Goal: Transaction & Acquisition: Purchase product/service

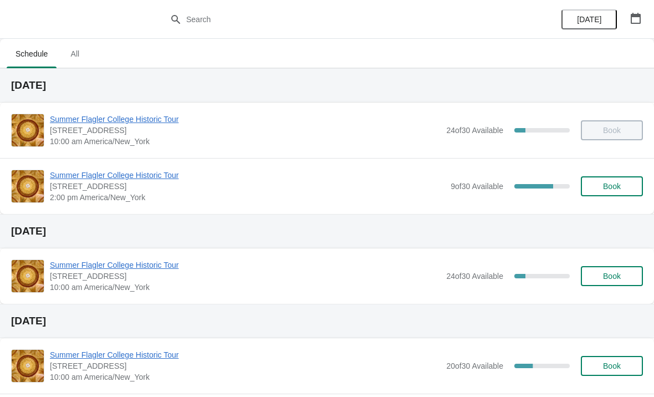
click at [610, 180] on button "Book" at bounding box center [612, 186] width 62 height 20
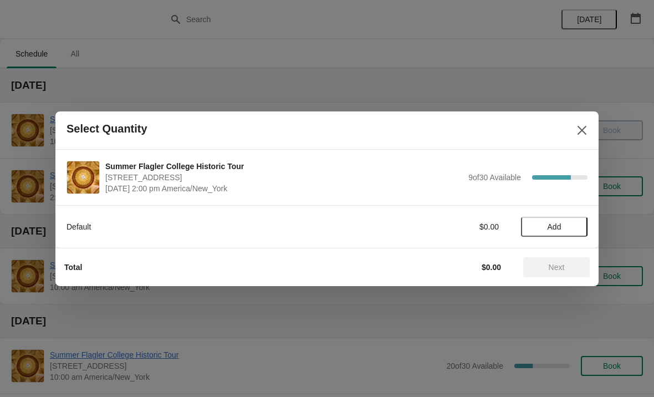
click at [560, 231] on span "Add" at bounding box center [554, 226] width 14 height 9
click at [564, 231] on div "1" at bounding box center [554, 227] width 66 height 12
click at [567, 229] on icon at bounding box center [573, 227] width 12 height 12
click at [573, 225] on icon at bounding box center [573, 226] width 4 height 4
click at [530, 229] on icon at bounding box center [535, 227] width 12 height 12
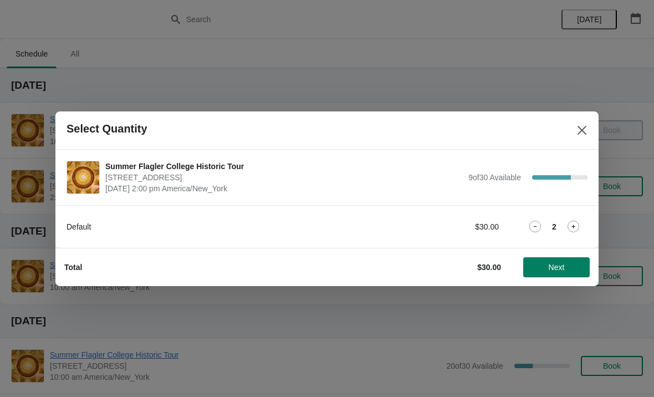
click at [533, 225] on icon at bounding box center [535, 227] width 12 height 12
click at [554, 258] on button "Next" at bounding box center [556, 267] width 66 height 20
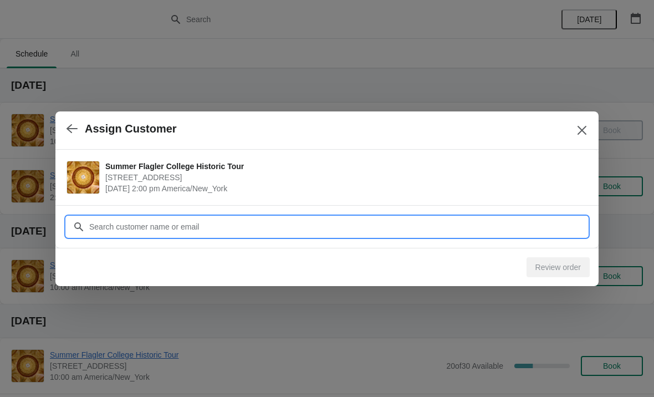
click at [328, 224] on input "Customer" at bounding box center [338, 227] width 499 height 20
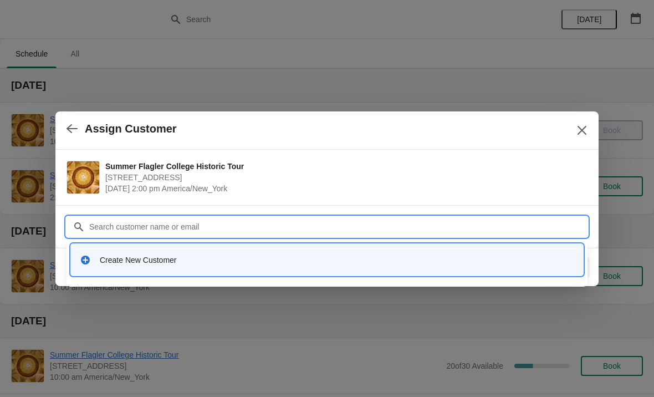
click at [176, 249] on div "Create New Customer" at bounding box center [326, 259] width 503 height 23
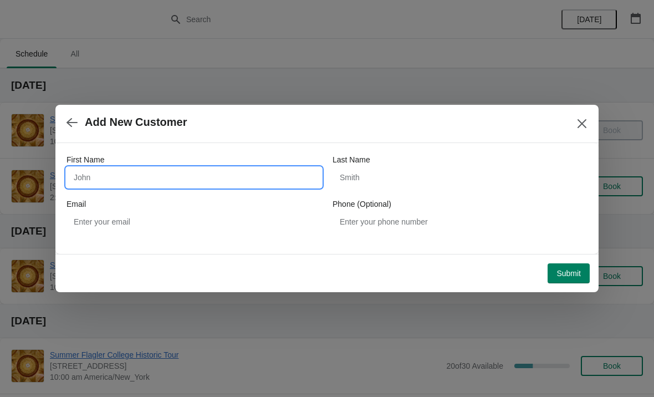
click at [180, 180] on input "First Name" at bounding box center [193, 177] width 255 height 20
type input "Laura"
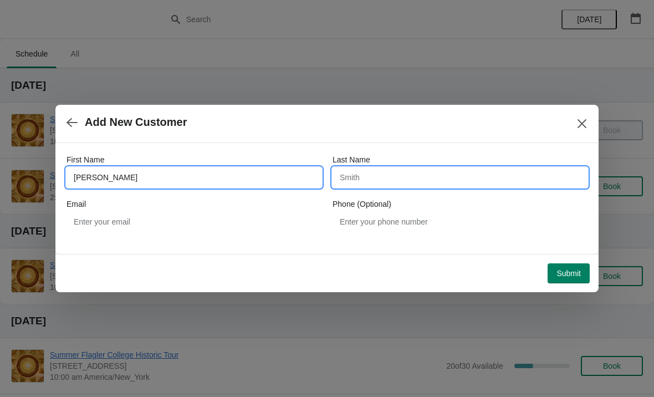
click at [383, 172] on input "Last Name" at bounding box center [459, 177] width 255 height 20
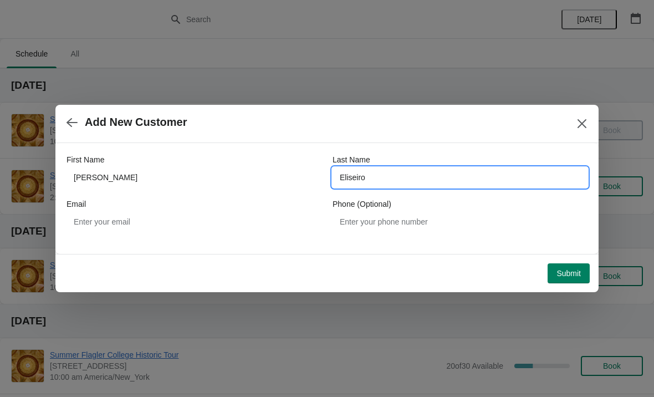
type input "Eliseiro"
click at [570, 274] on span "Submit" at bounding box center [568, 273] width 24 height 9
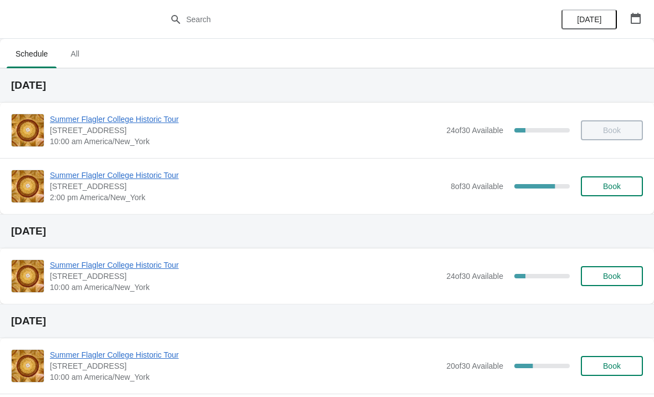
click at [608, 187] on span "Book" at bounding box center [612, 186] width 18 height 9
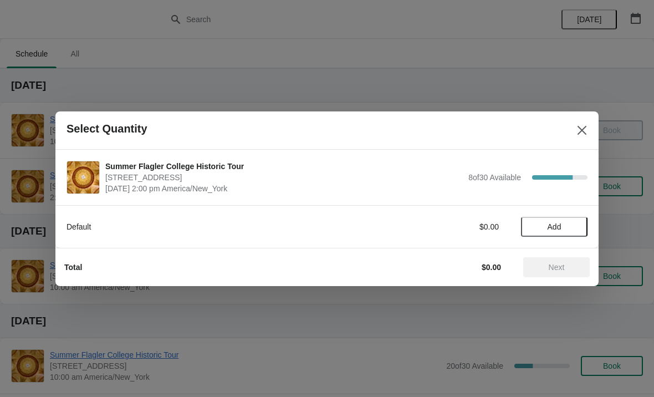
click at [558, 226] on span "Add" at bounding box center [554, 226] width 14 height 9
click at [576, 224] on icon at bounding box center [573, 227] width 12 height 12
click at [563, 270] on span "Next" at bounding box center [557, 267] width 16 height 9
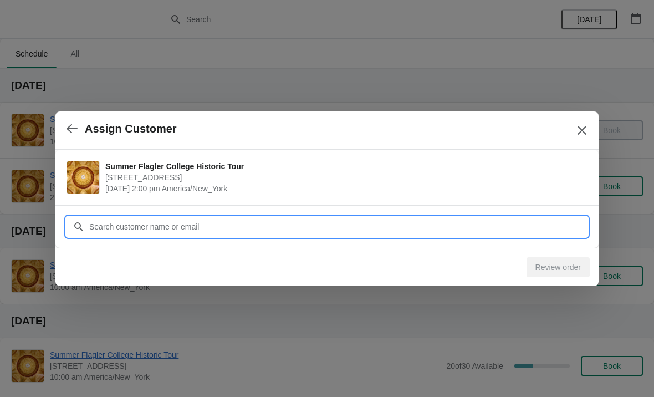
click at [274, 223] on input "Customer" at bounding box center [338, 227] width 499 height 20
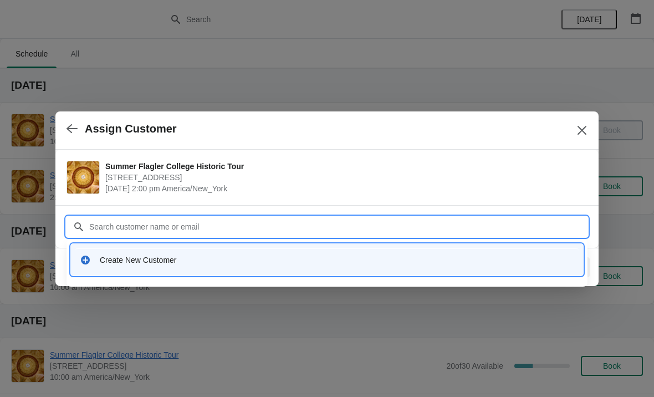
click at [150, 254] on div "Create New Customer" at bounding box center [337, 259] width 474 height 11
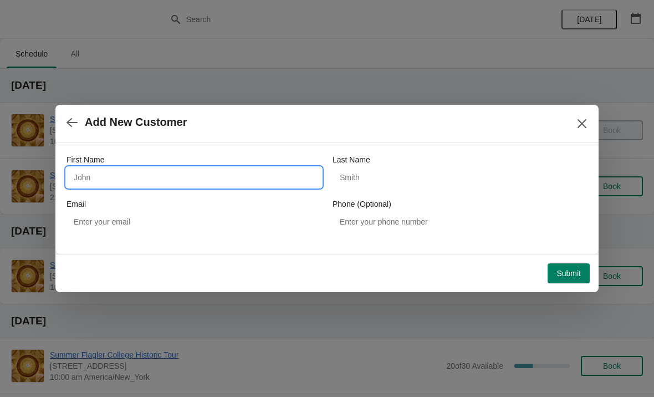
click at [214, 183] on input "First Name" at bounding box center [193, 177] width 255 height 20
type input "[PERSON_NAME]"
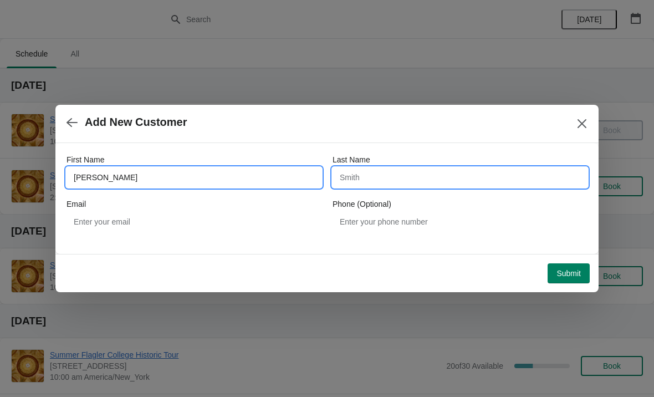
click at [411, 171] on input "Last Name" at bounding box center [459, 177] width 255 height 20
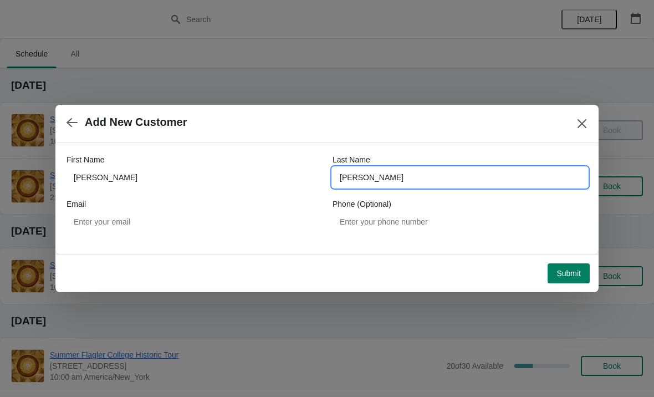
type input "[PERSON_NAME]"
click at [575, 268] on button "Submit" at bounding box center [568, 273] width 42 height 20
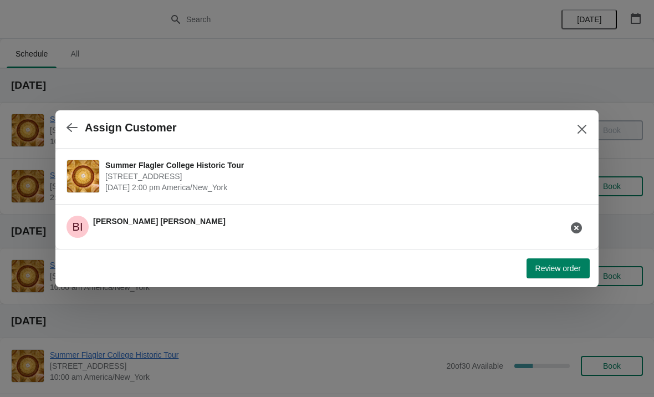
click at [549, 269] on span "Review order" at bounding box center [557, 268] width 45 height 9
